Goal: Information Seeking & Learning: Learn about a topic

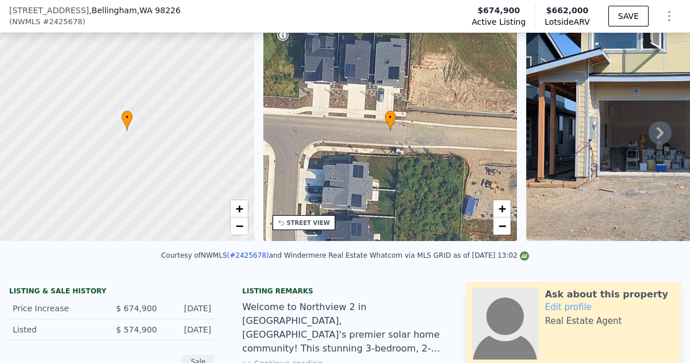
scroll to position [89, 0]
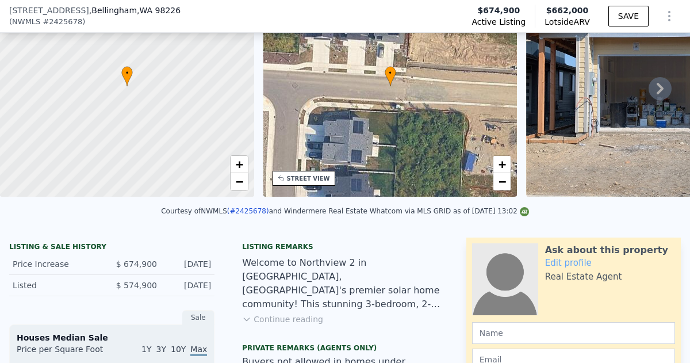
click at [290, 316] on button "Continue reading" at bounding box center [282, 318] width 81 height 11
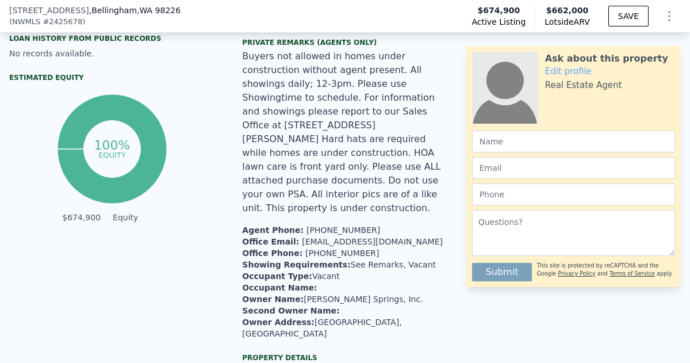
scroll to position [4, 0]
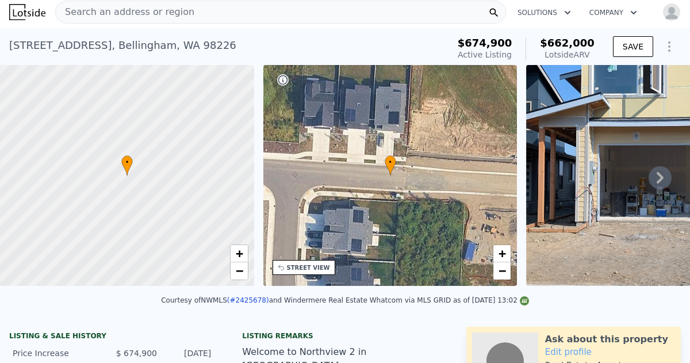
click at [659, 177] on icon at bounding box center [659, 177] width 23 height 23
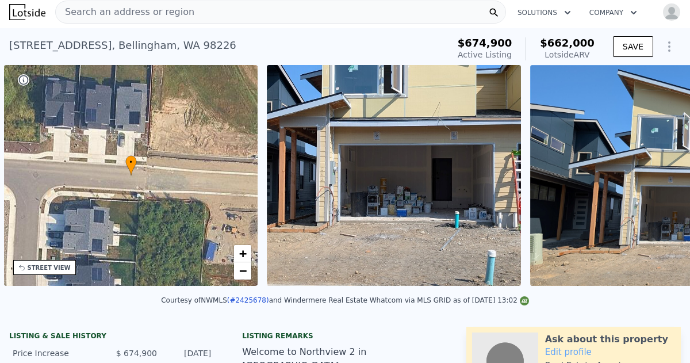
scroll to position [0, 267]
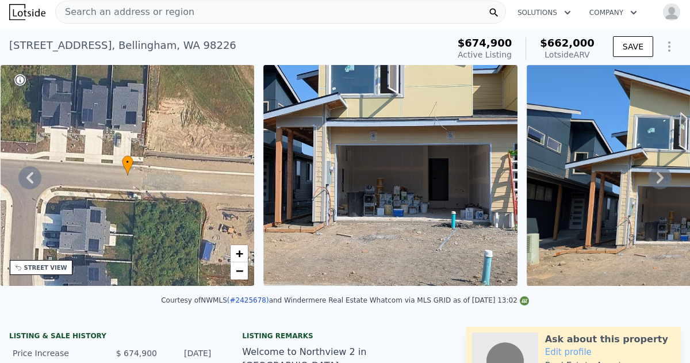
click at [659, 177] on icon at bounding box center [659, 177] width 23 height 23
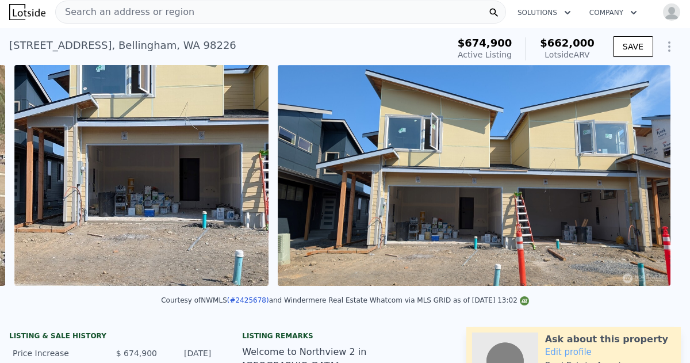
scroll to position [0, 526]
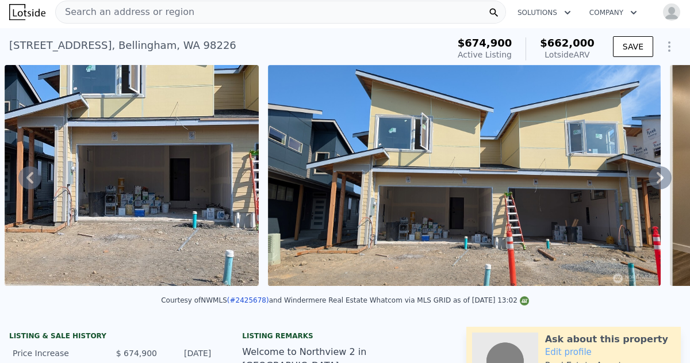
click at [659, 177] on icon at bounding box center [659, 177] width 23 height 23
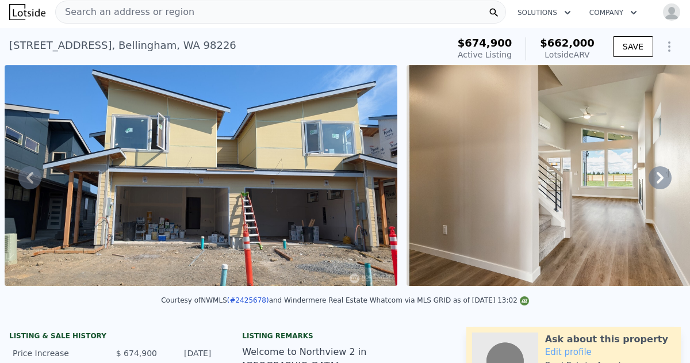
click at [659, 177] on icon at bounding box center [659, 177] width 23 height 23
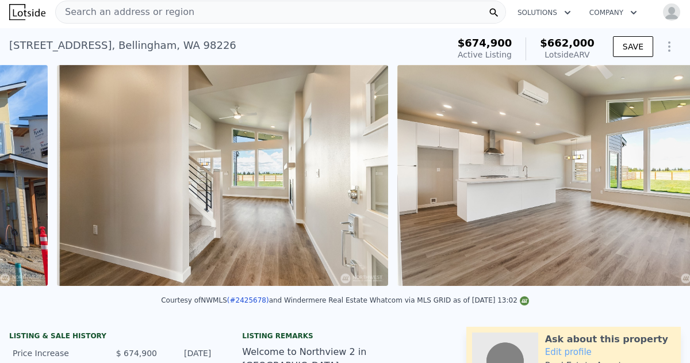
scroll to position [0, 1191]
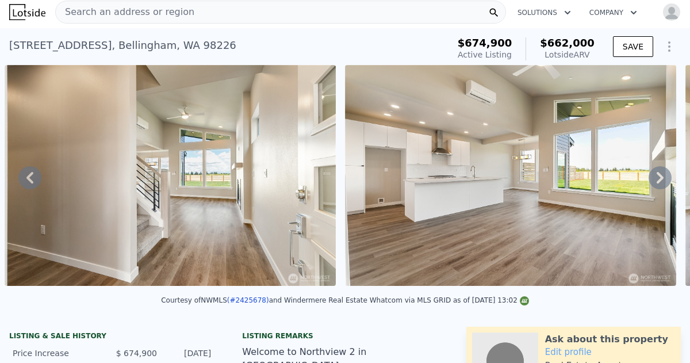
click at [659, 177] on icon at bounding box center [659, 177] width 23 height 23
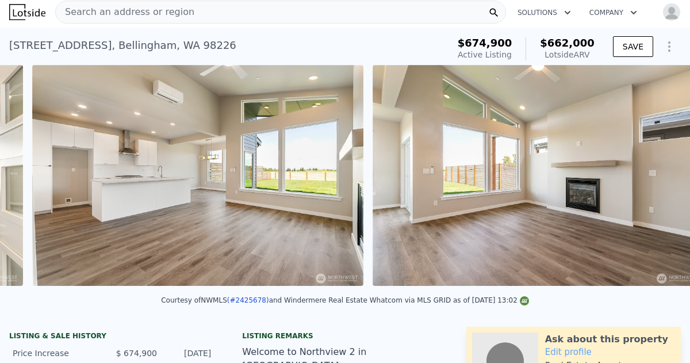
scroll to position [0, 1531]
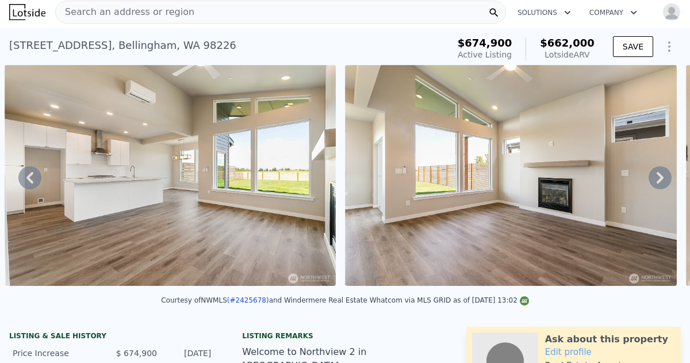
click at [659, 177] on icon at bounding box center [659, 177] width 23 height 23
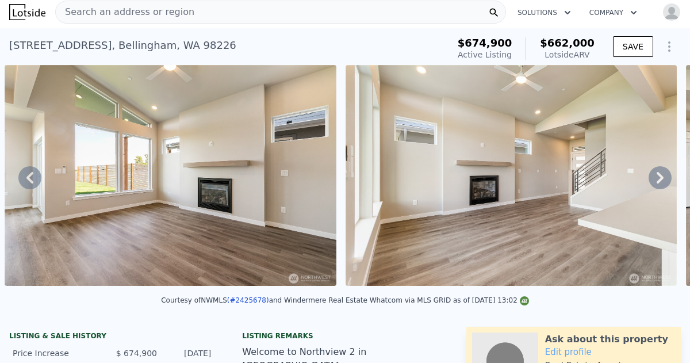
click at [659, 177] on icon at bounding box center [659, 177] width 23 height 23
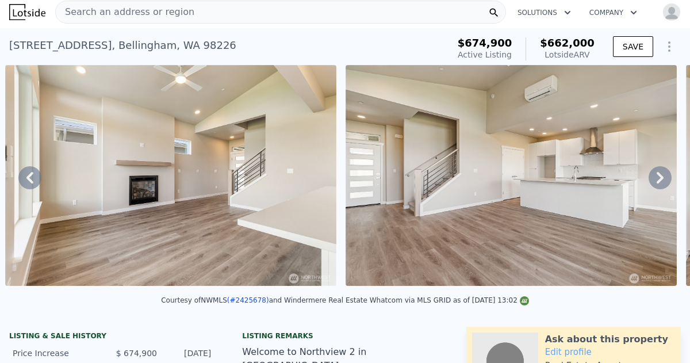
click at [659, 177] on icon at bounding box center [659, 177] width 23 height 23
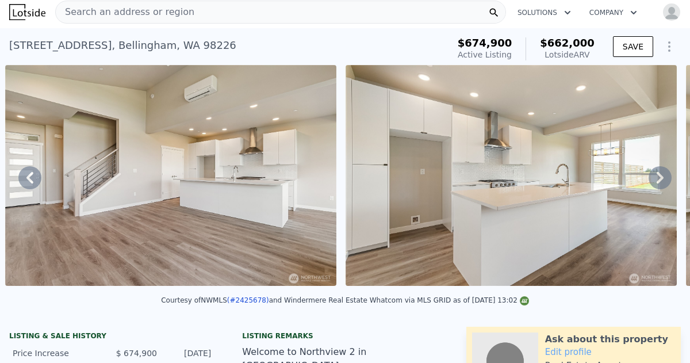
click at [659, 177] on icon at bounding box center [659, 177] width 23 height 23
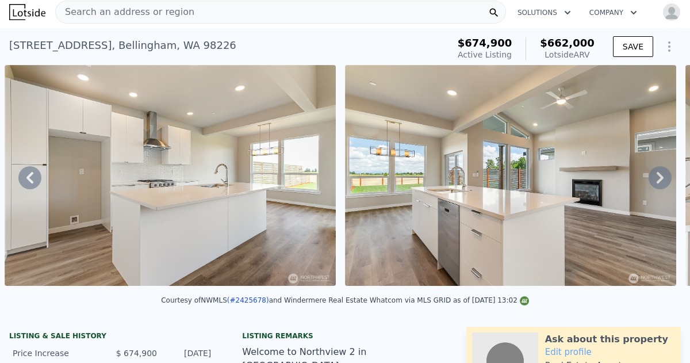
click at [659, 177] on icon at bounding box center [659, 177] width 23 height 23
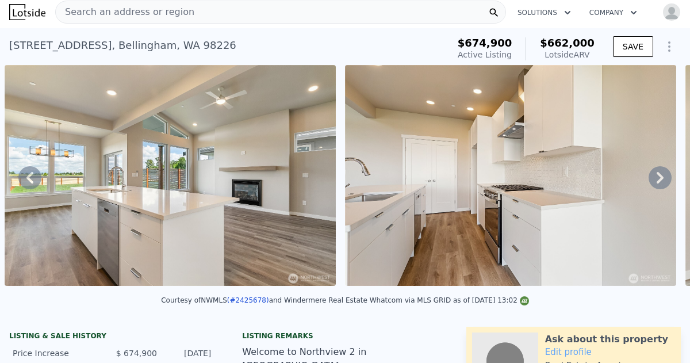
click at [659, 177] on icon at bounding box center [659, 177] width 23 height 23
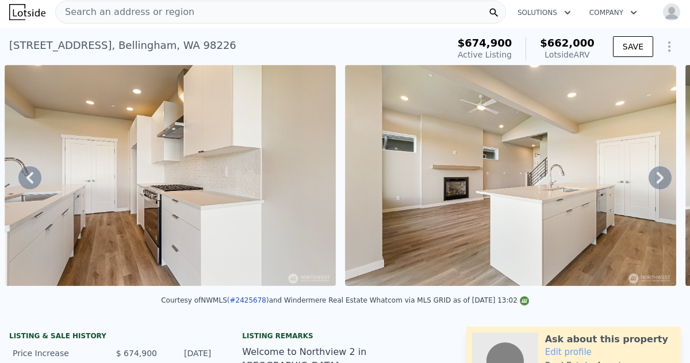
click at [659, 177] on icon at bounding box center [659, 177] width 23 height 23
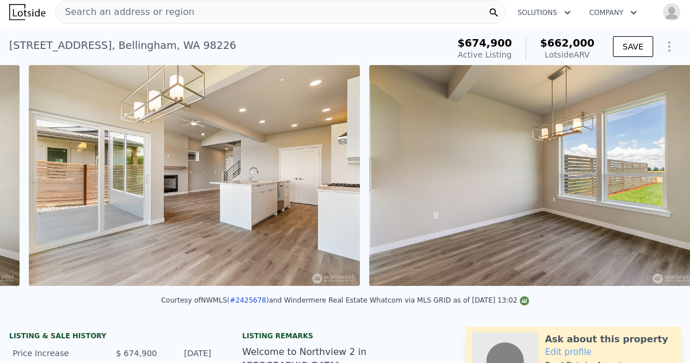
scroll to position [0, 4594]
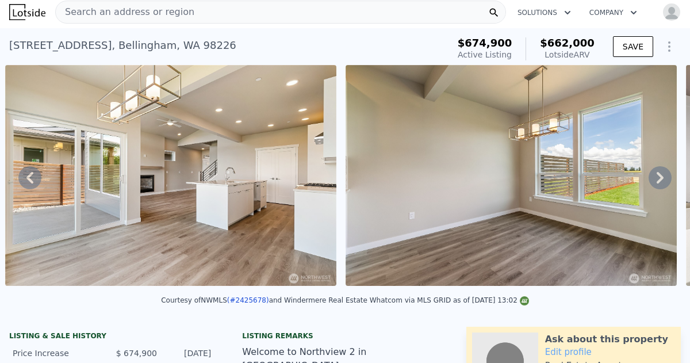
click at [659, 177] on icon at bounding box center [659, 177] width 23 height 23
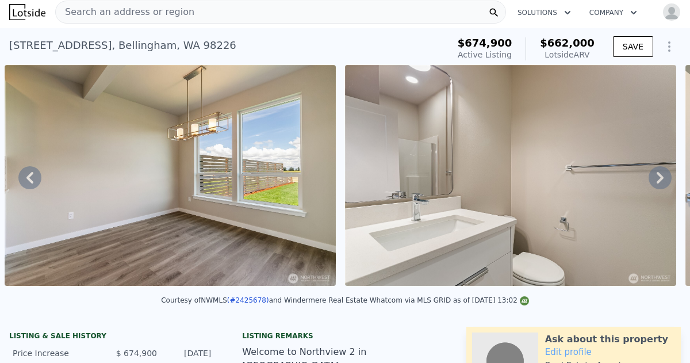
click at [659, 177] on icon at bounding box center [659, 177] width 23 height 23
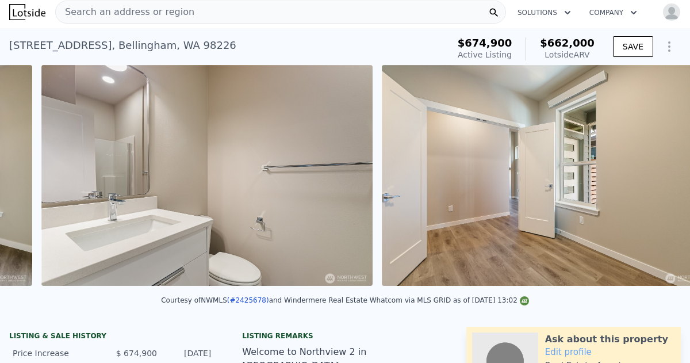
scroll to position [0, 5275]
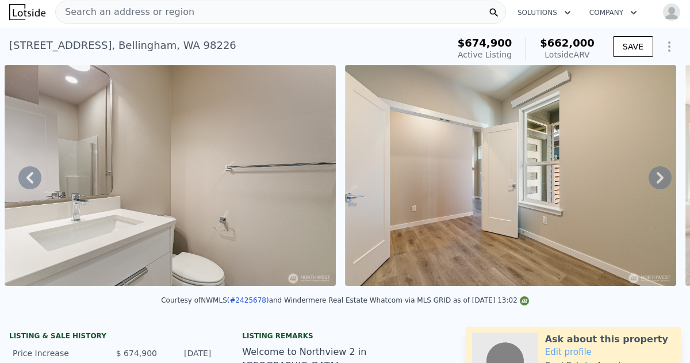
click at [659, 177] on icon at bounding box center [659, 177] width 23 height 23
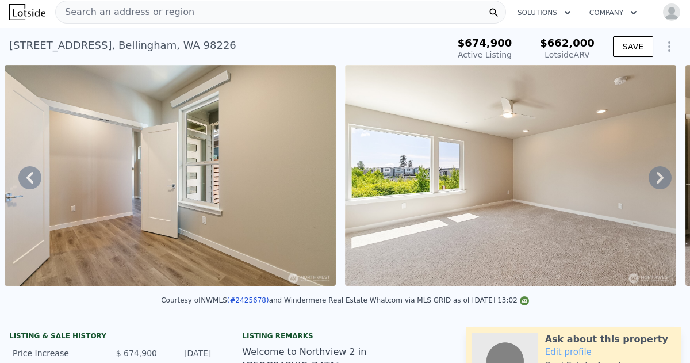
click at [659, 177] on icon at bounding box center [659, 177] width 23 height 23
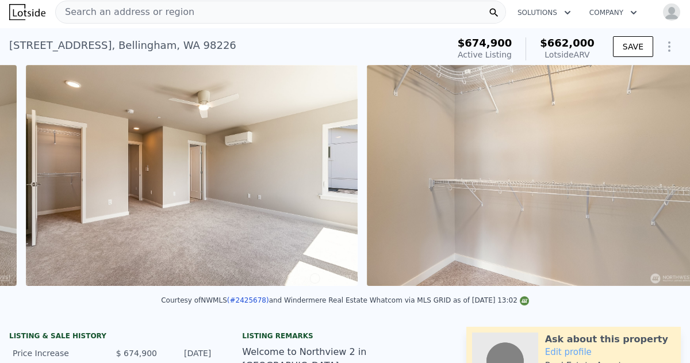
scroll to position [0, 6296]
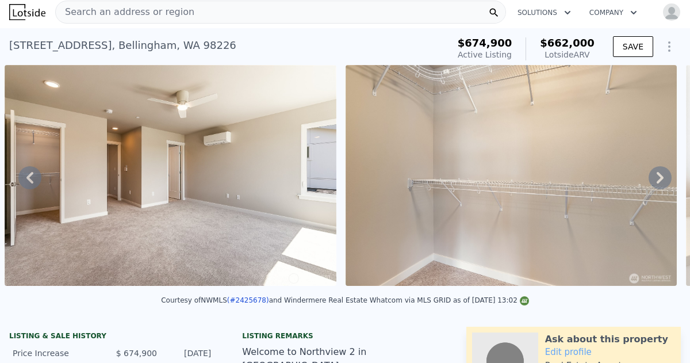
click at [660, 174] on icon at bounding box center [659, 177] width 7 height 11
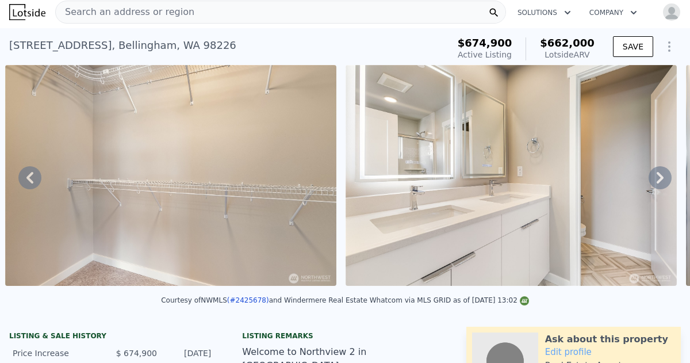
click at [660, 174] on icon at bounding box center [659, 177] width 7 height 11
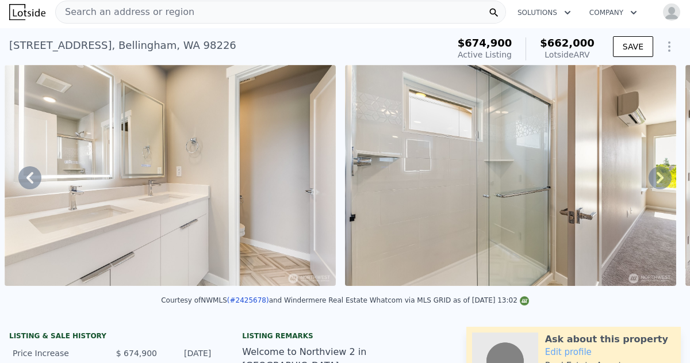
click at [660, 174] on icon at bounding box center [659, 177] width 7 height 11
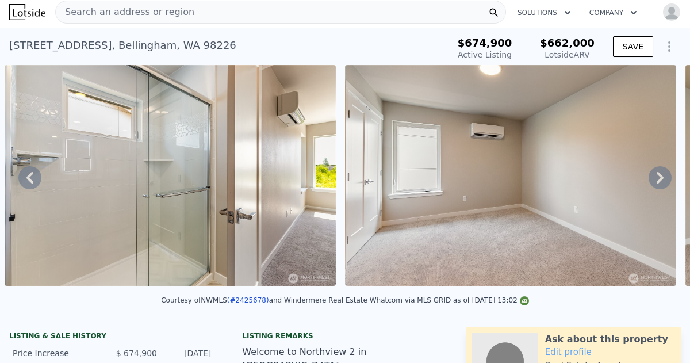
click at [660, 174] on icon at bounding box center [659, 177] width 7 height 11
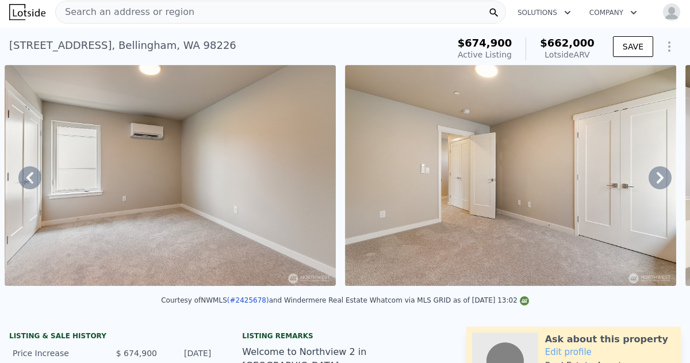
click at [660, 174] on icon at bounding box center [659, 177] width 7 height 11
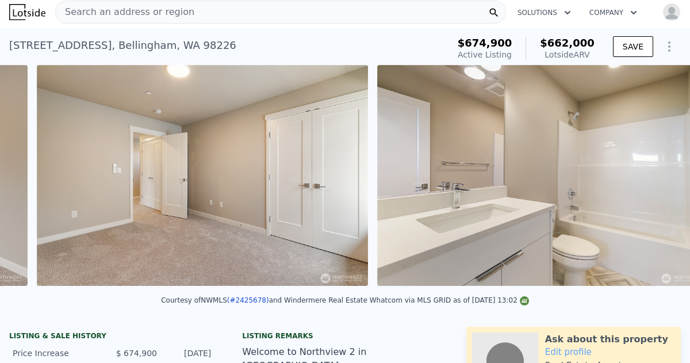
scroll to position [0, 7998]
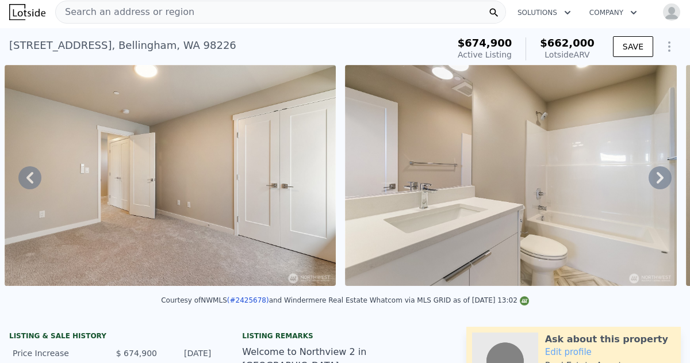
click at [660, 174] on icon at bounding box center [659, 177] width 7 height 11
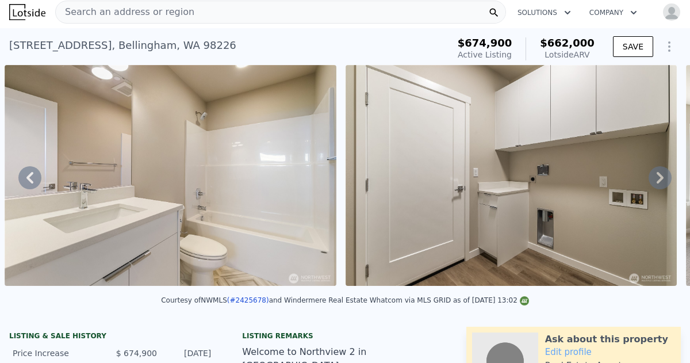
click at [660, 174] on icon at bounding box center [659, 177] width 7 height 11
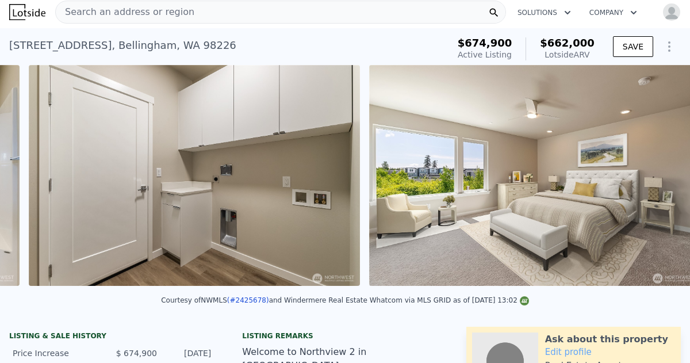
scroll to position [0, 8679]
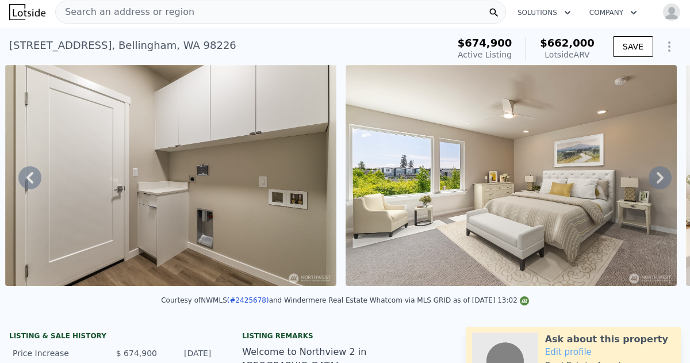
click at [658, 172] on icon at bounding box center [659, 177] width 7 height 11
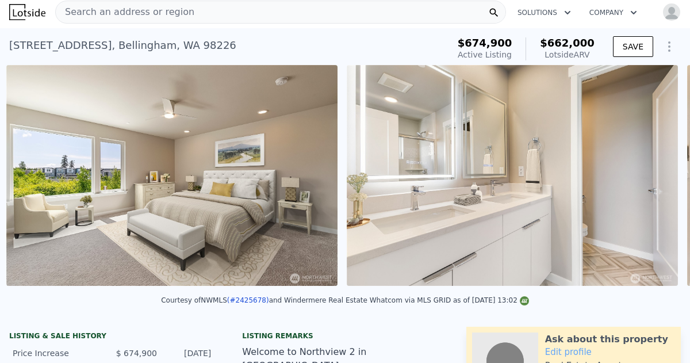
scroll to position [0, 9019]
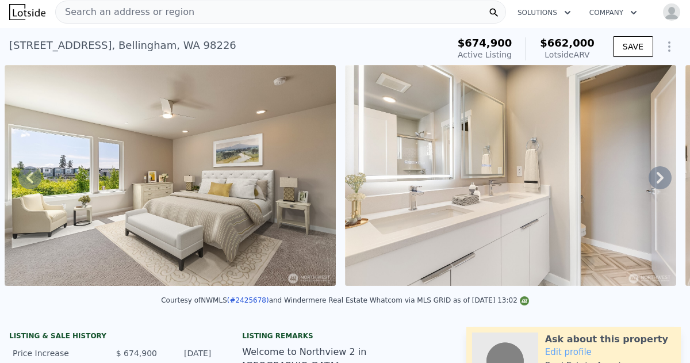
click at [657, 176] on icon at bounding box center [659, 177] width 23 height 23
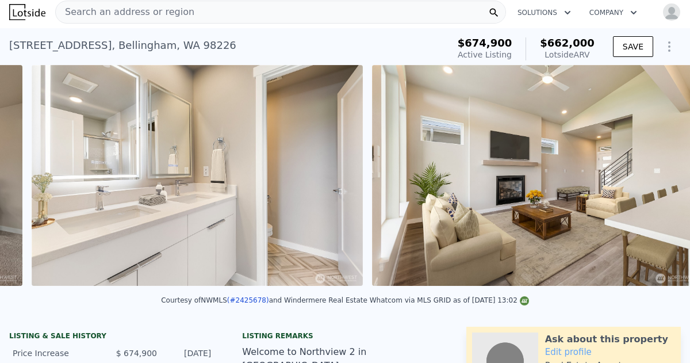
scroll to position [0, 9360]
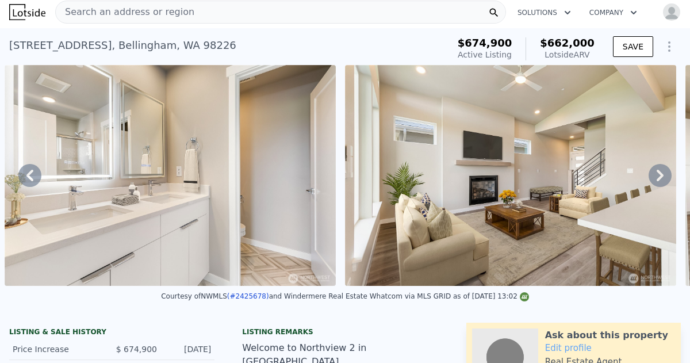
click at [657, 176] on icon at bounding box center [659, 175] width 23 height 23
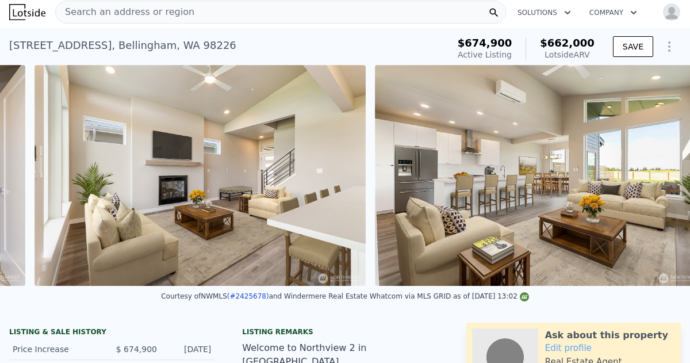
scroll to position [0, 9691]
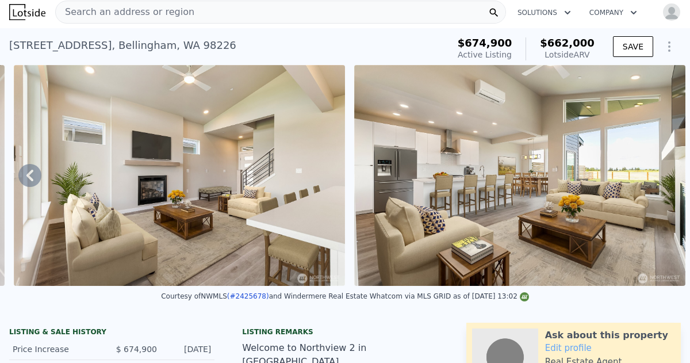
click at [657, 176] on img at bounding box center [519, 175] width 331 height 221
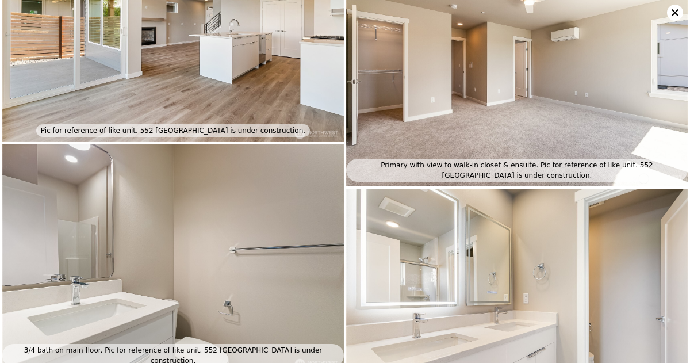
scroll to position [3462, 0]
